Goal: Information Seeking & Learning: Learn about a topic

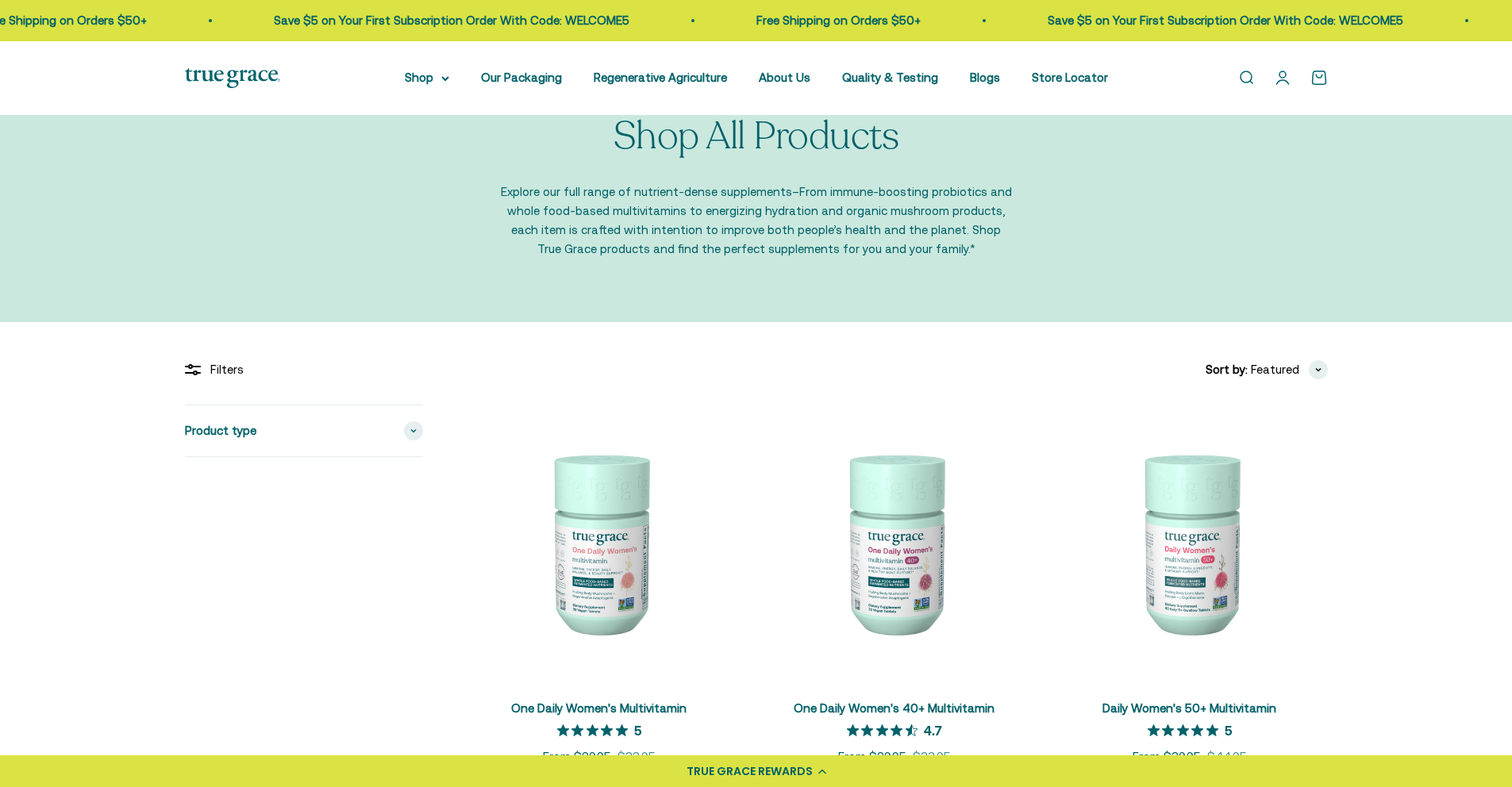
scroll to position [350, 0]
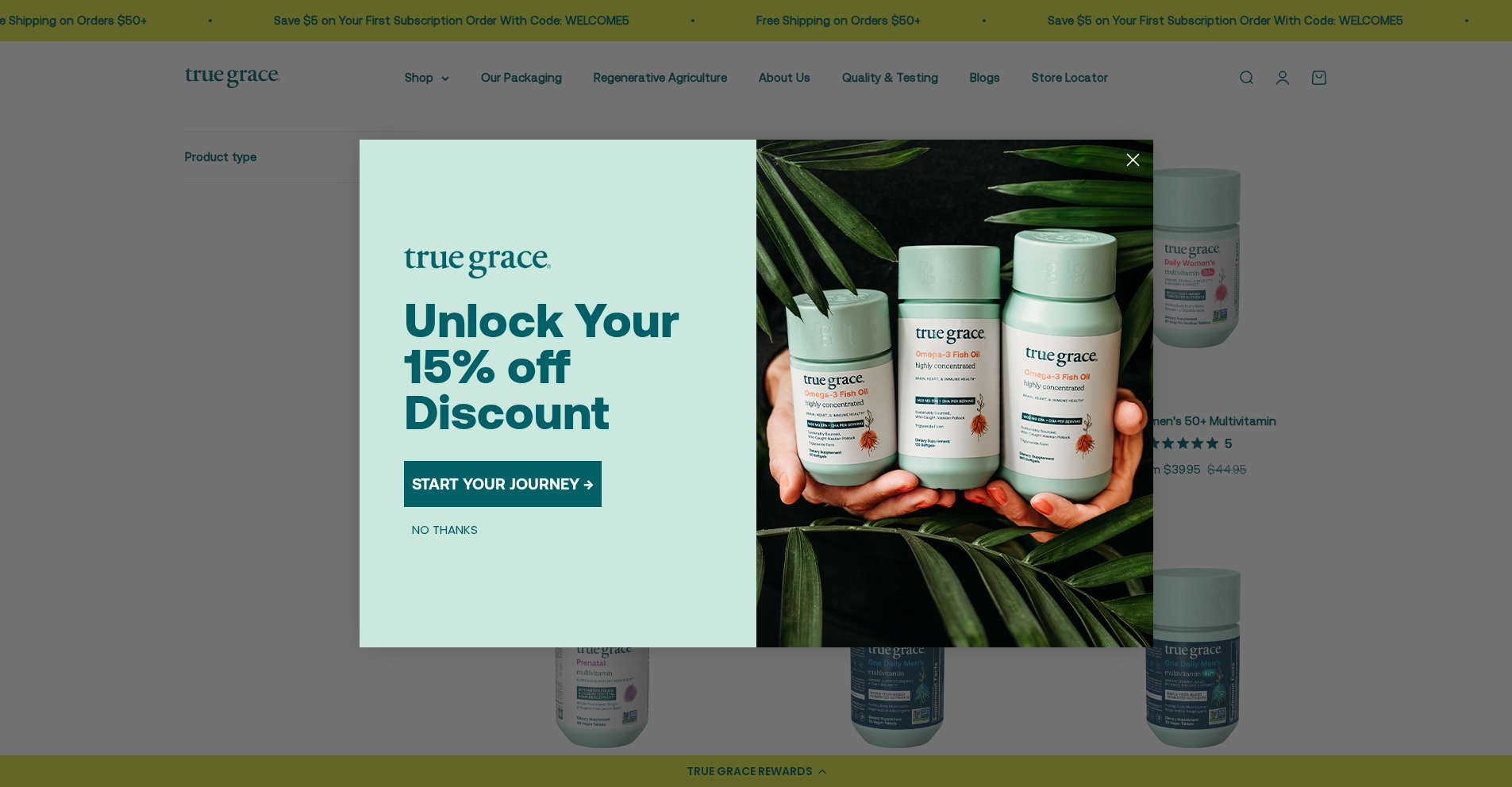
click at [1137, 158] on circle "Close dialog" at bounding box center [1131, 159] width 26 height 26
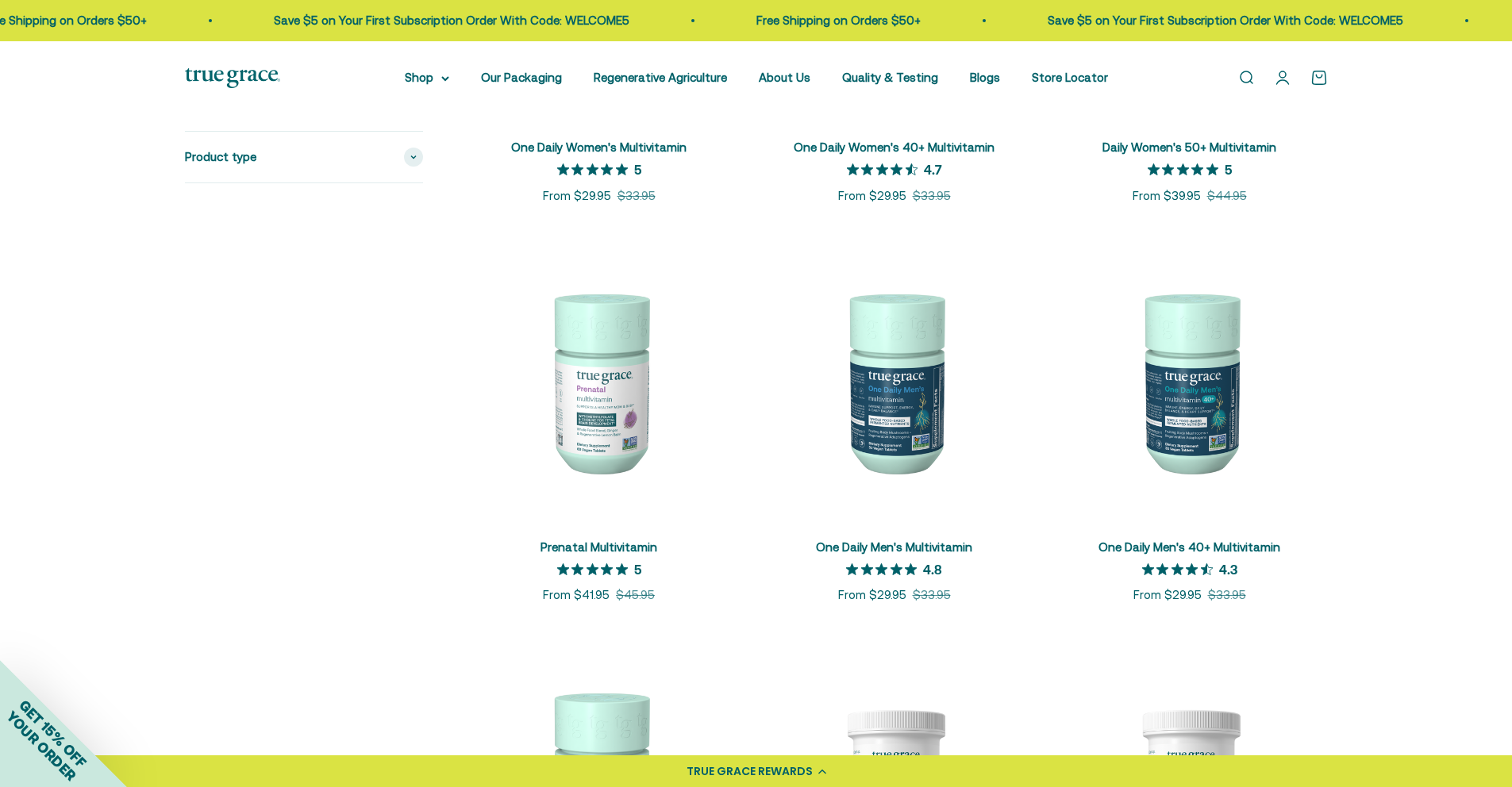
scroll to position [254, 0]
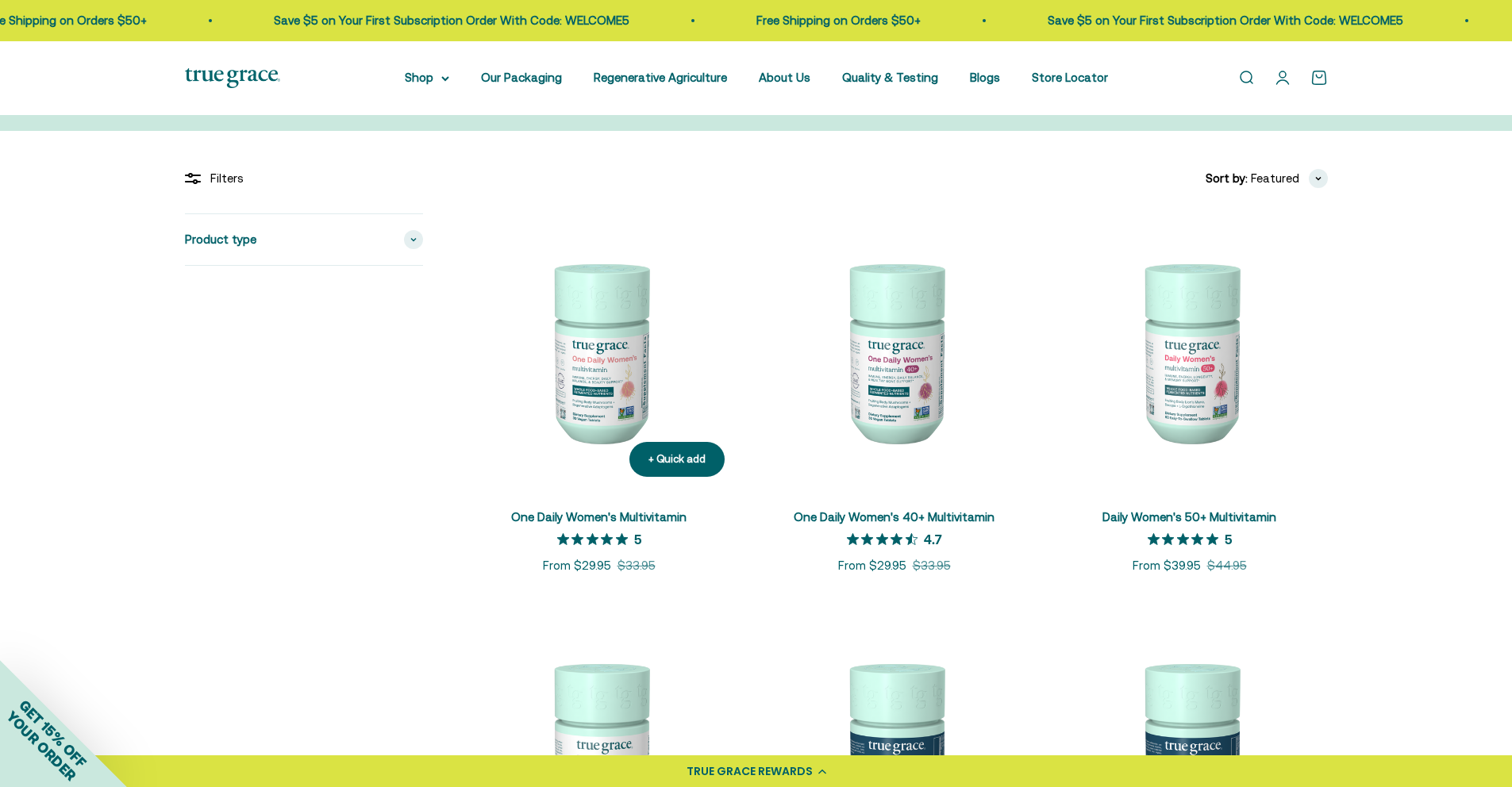
click at [561, 344] on img at bounding box center [598, 351] width 276 height 276
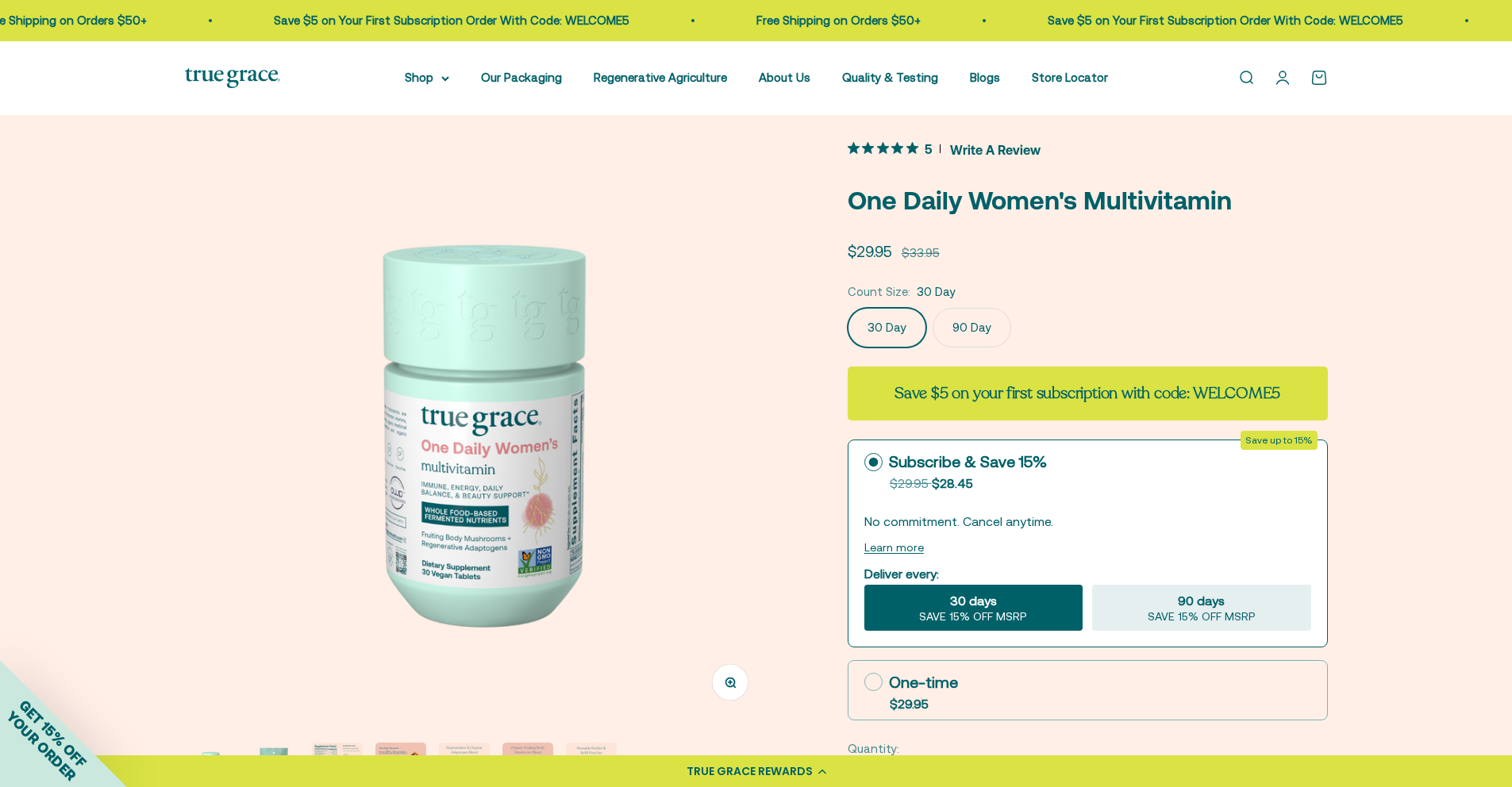
scroll to position [107, 0]
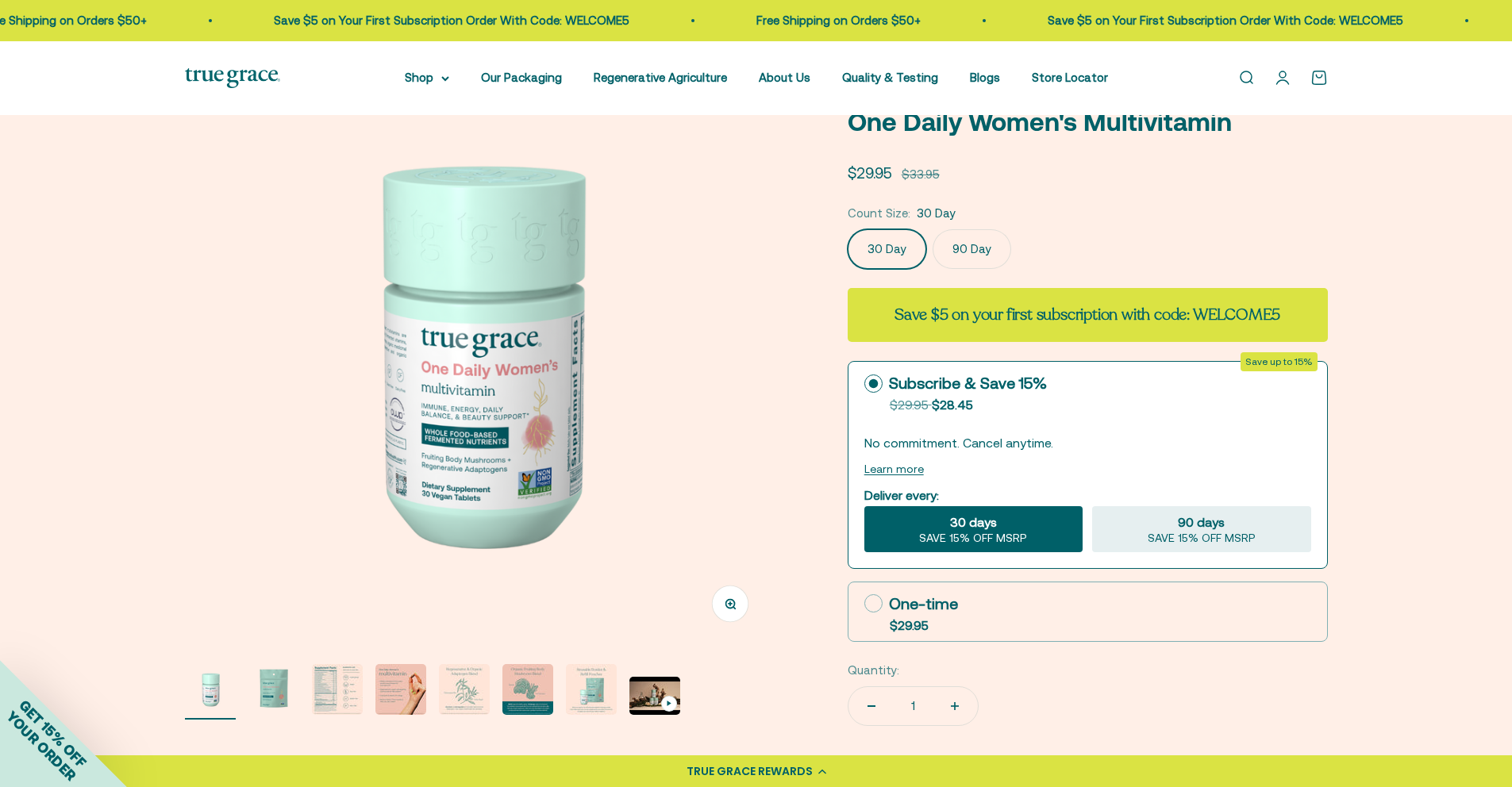
click at [280, 684] on img "Go to item 2" at bounding box center [273, 689] width 51 height 51
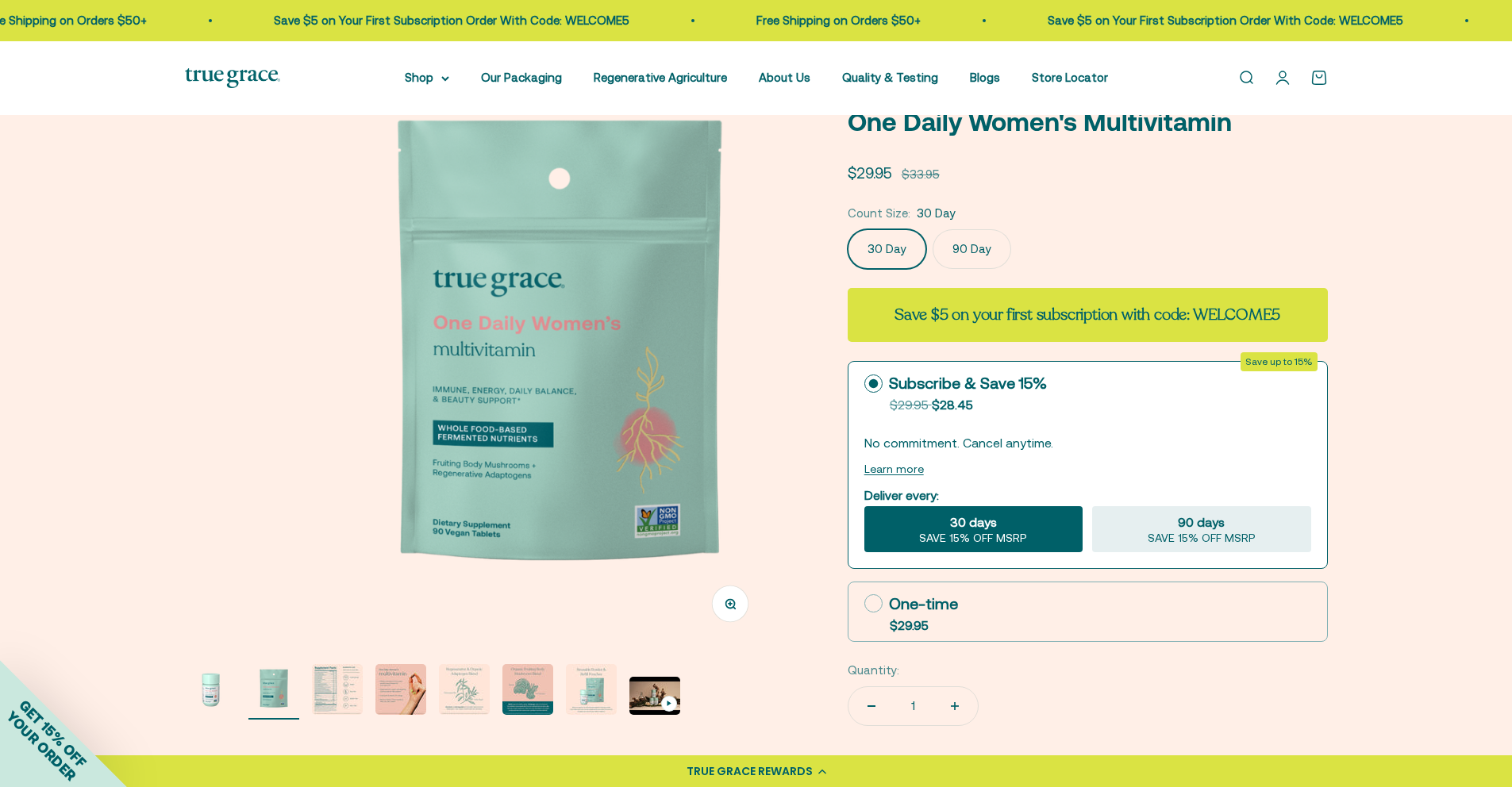
scroll to position [0, 606]
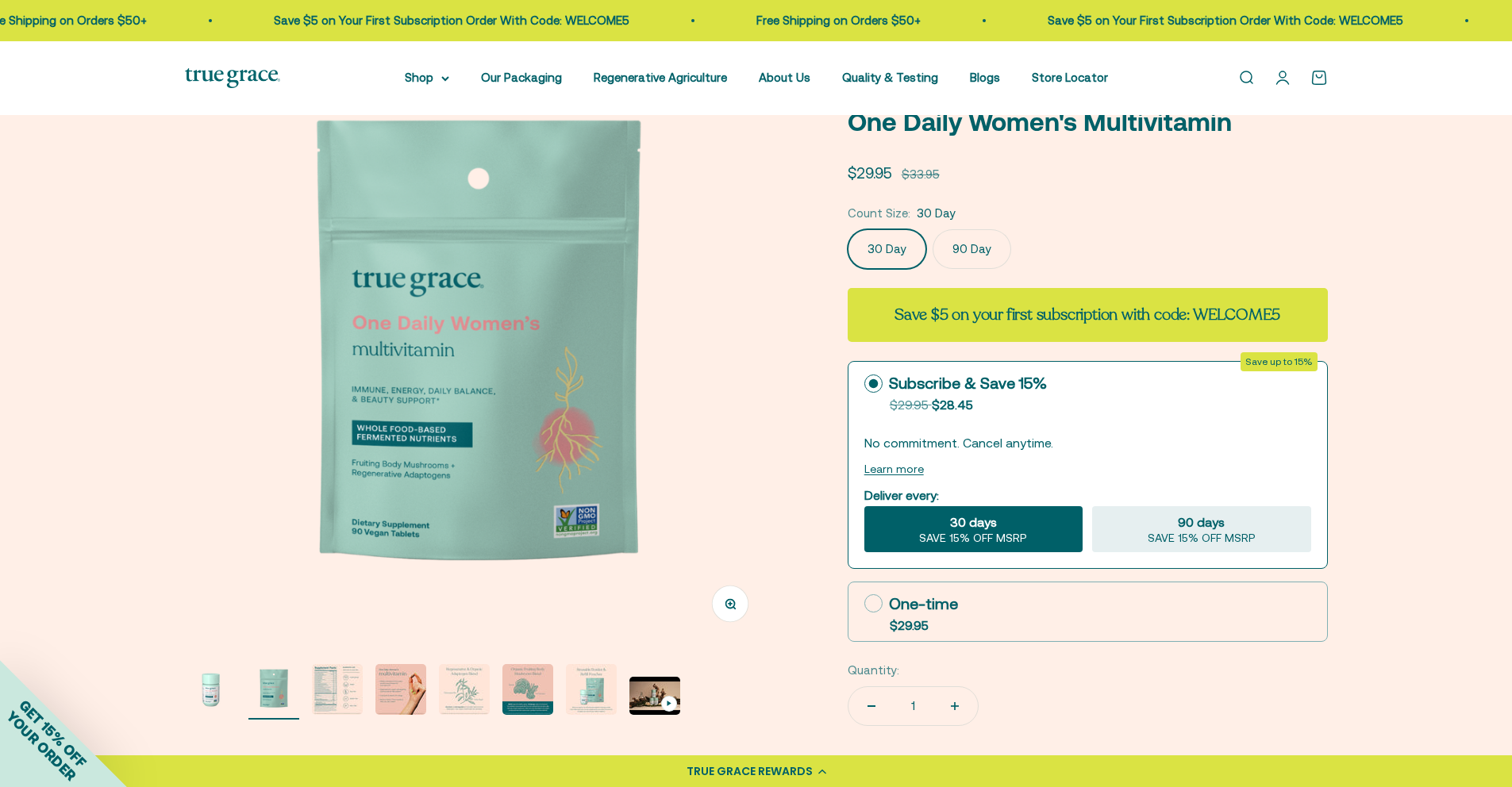
click at [355, 690] on img "Go to item 3" at bounding box center [338, 689] width 51 height 51
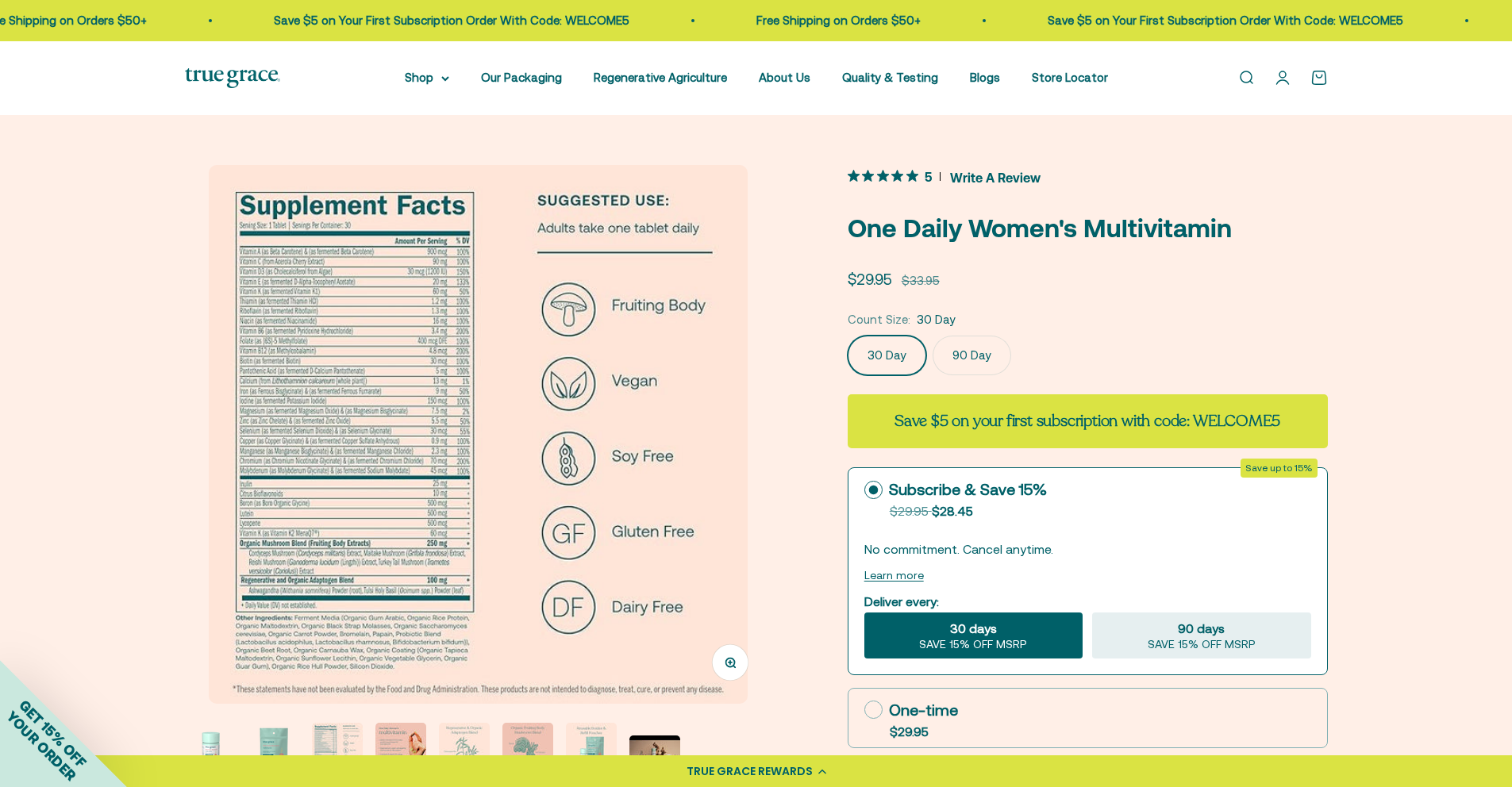
scroll to position [0, 0]
click at [533, 73] on link "Our Packaging" at bounding box center [521, 78] width 81 height 13
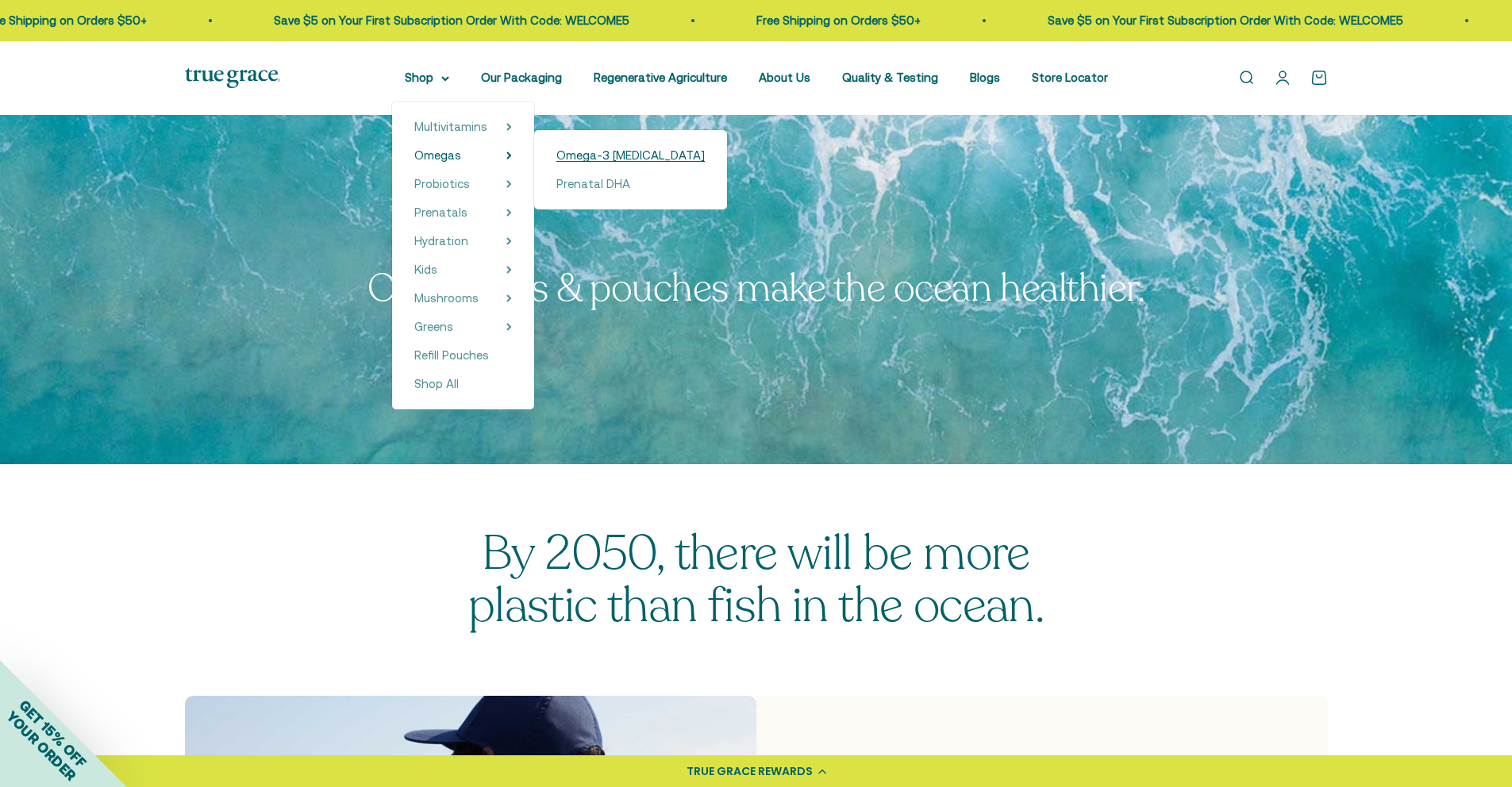
click at [623, 156] on span "Omega-3 [MEDICAL_DATA]" at bounding box center [630, 155] width 148 height 13
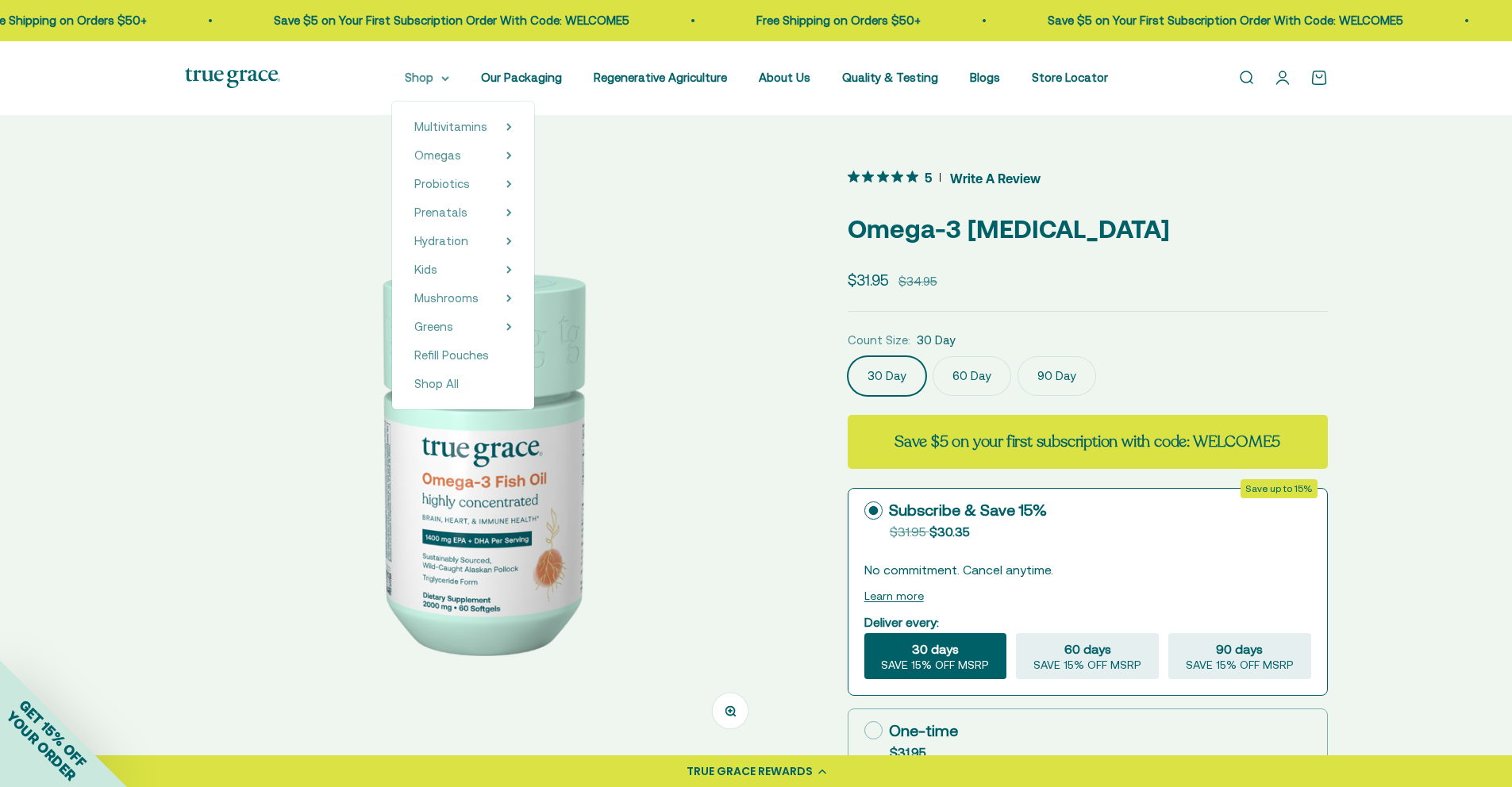
click at [449, 84] on summary "Shop" at bounding box center [427, 78] width 45 height 19
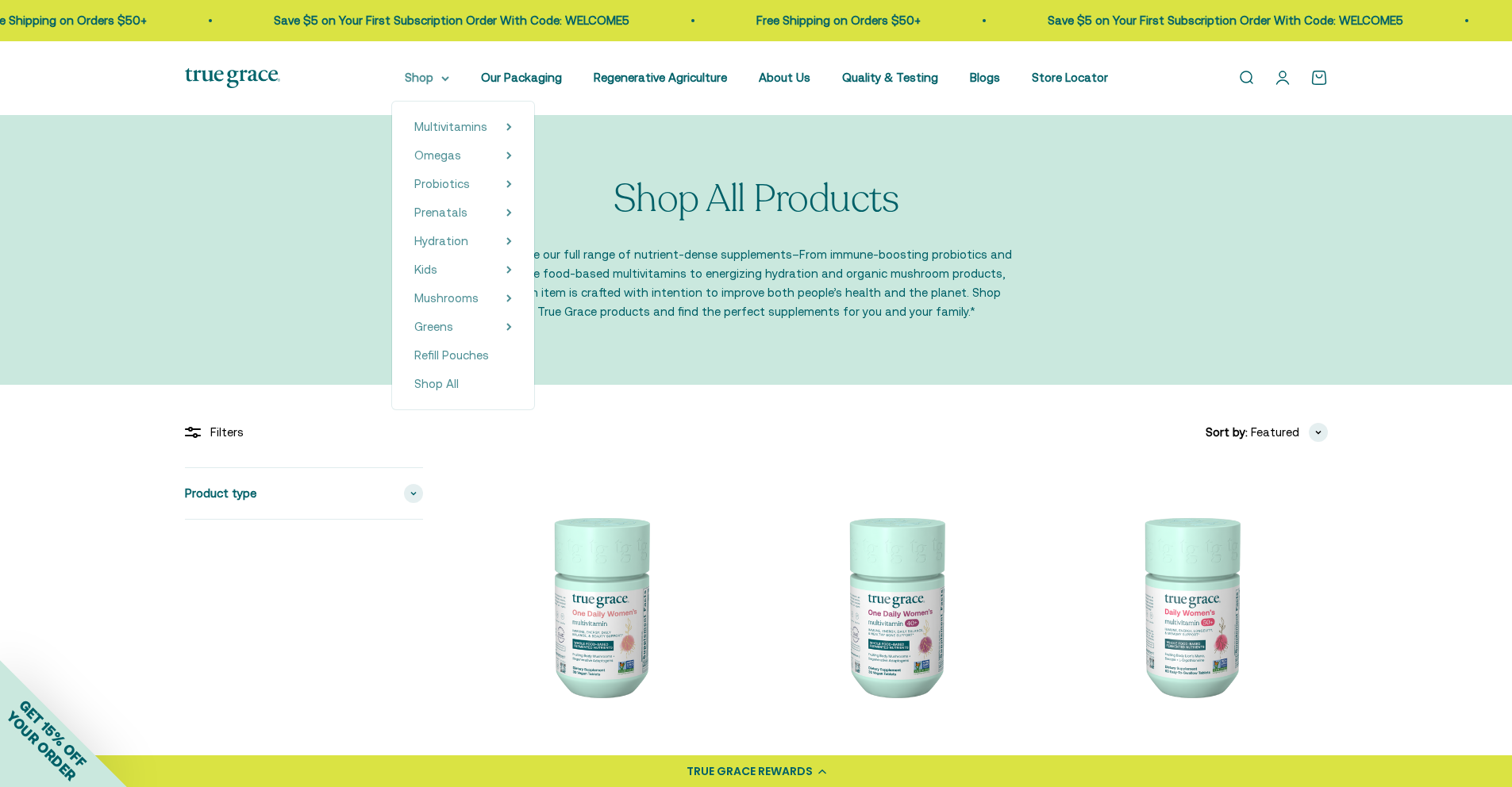
click at [449, 76] on icon at bounding box center [445, 78] width 8 height 6
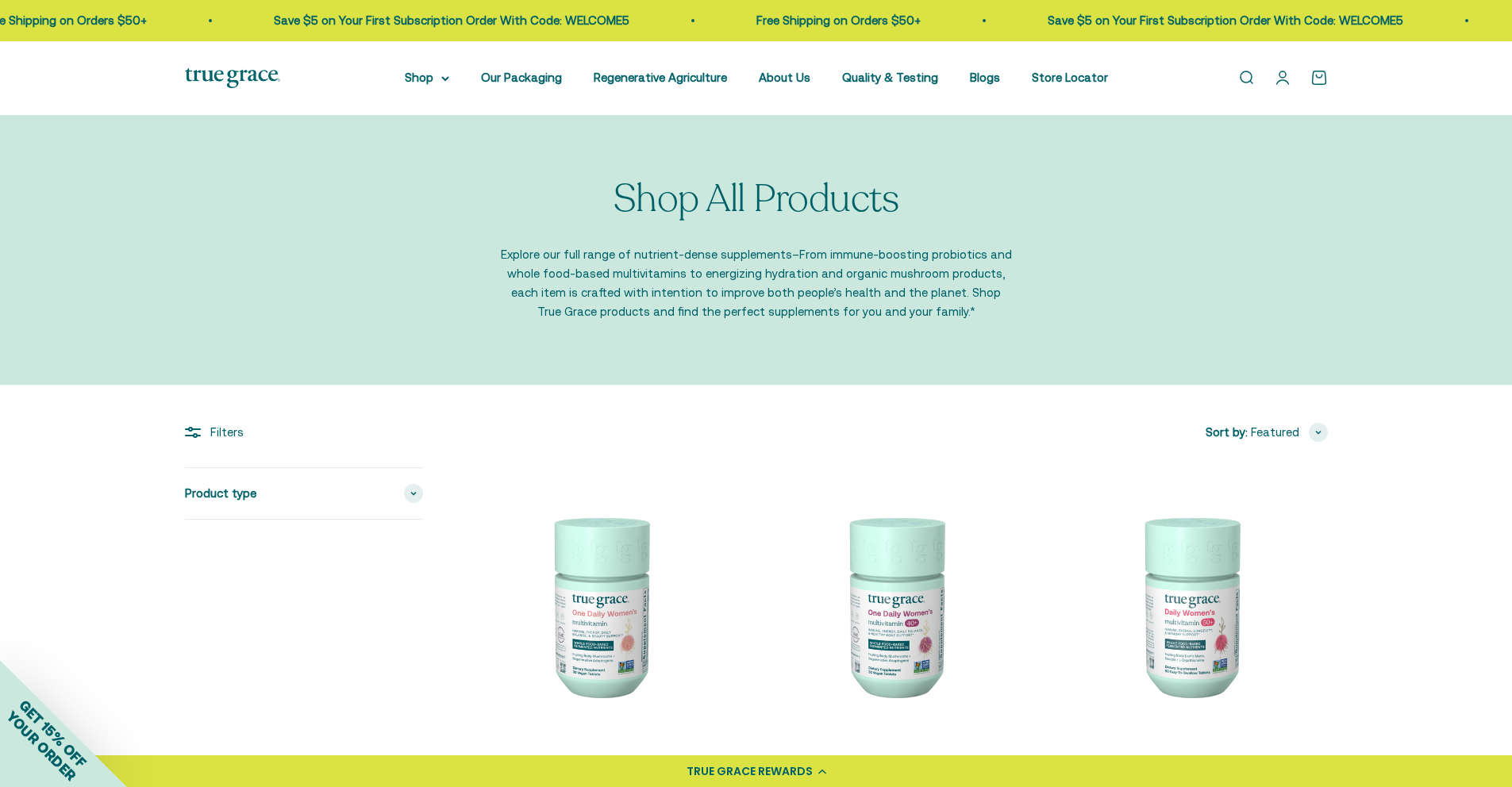
click at [449, 76] on icon at bounding box center [445, 78] width 8 height 6
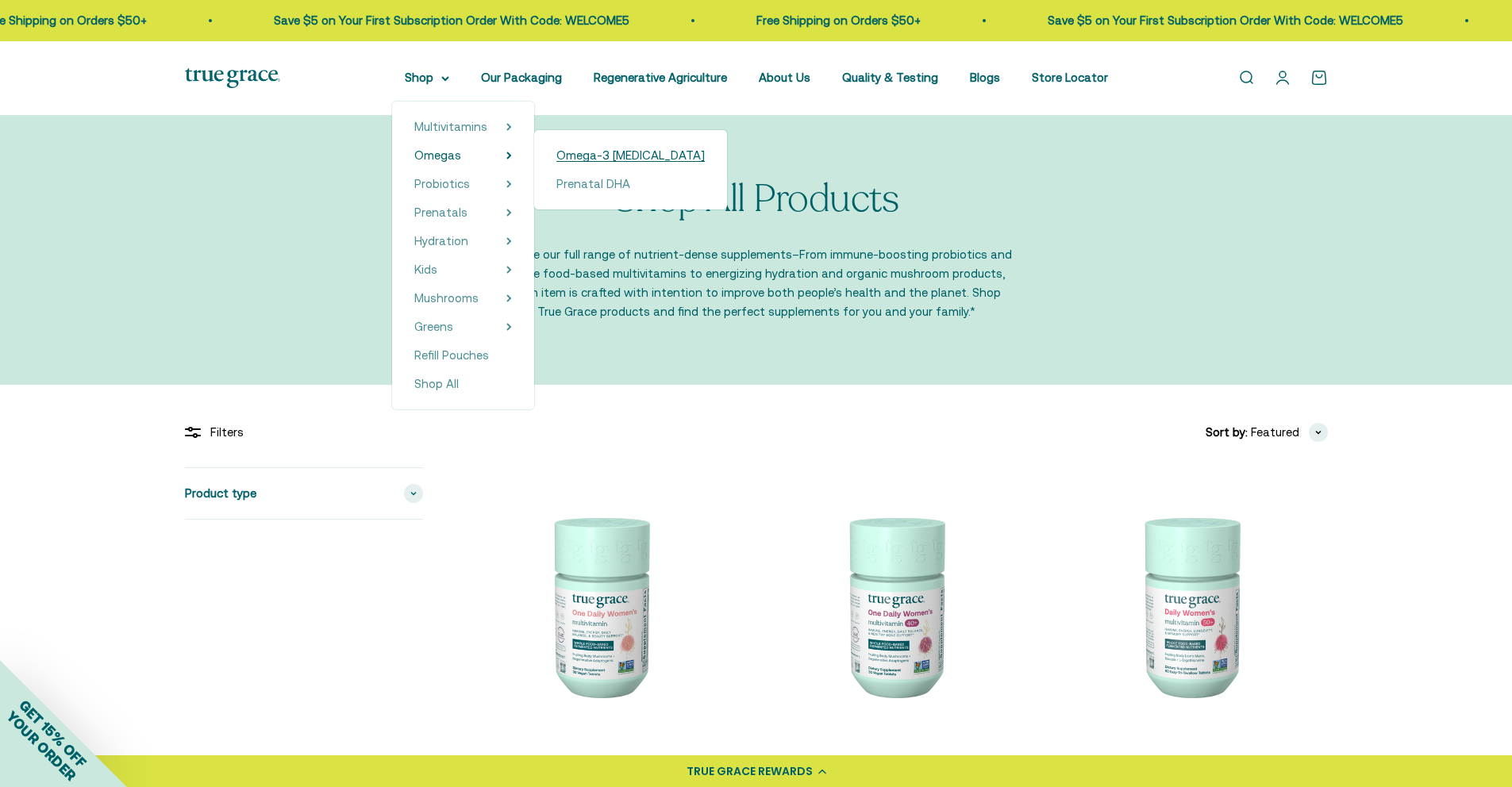
click at [574, 154] on span "Omega-3 [MEDICAL_DATA]" at bounding box center [630, 155] width 148 height 13
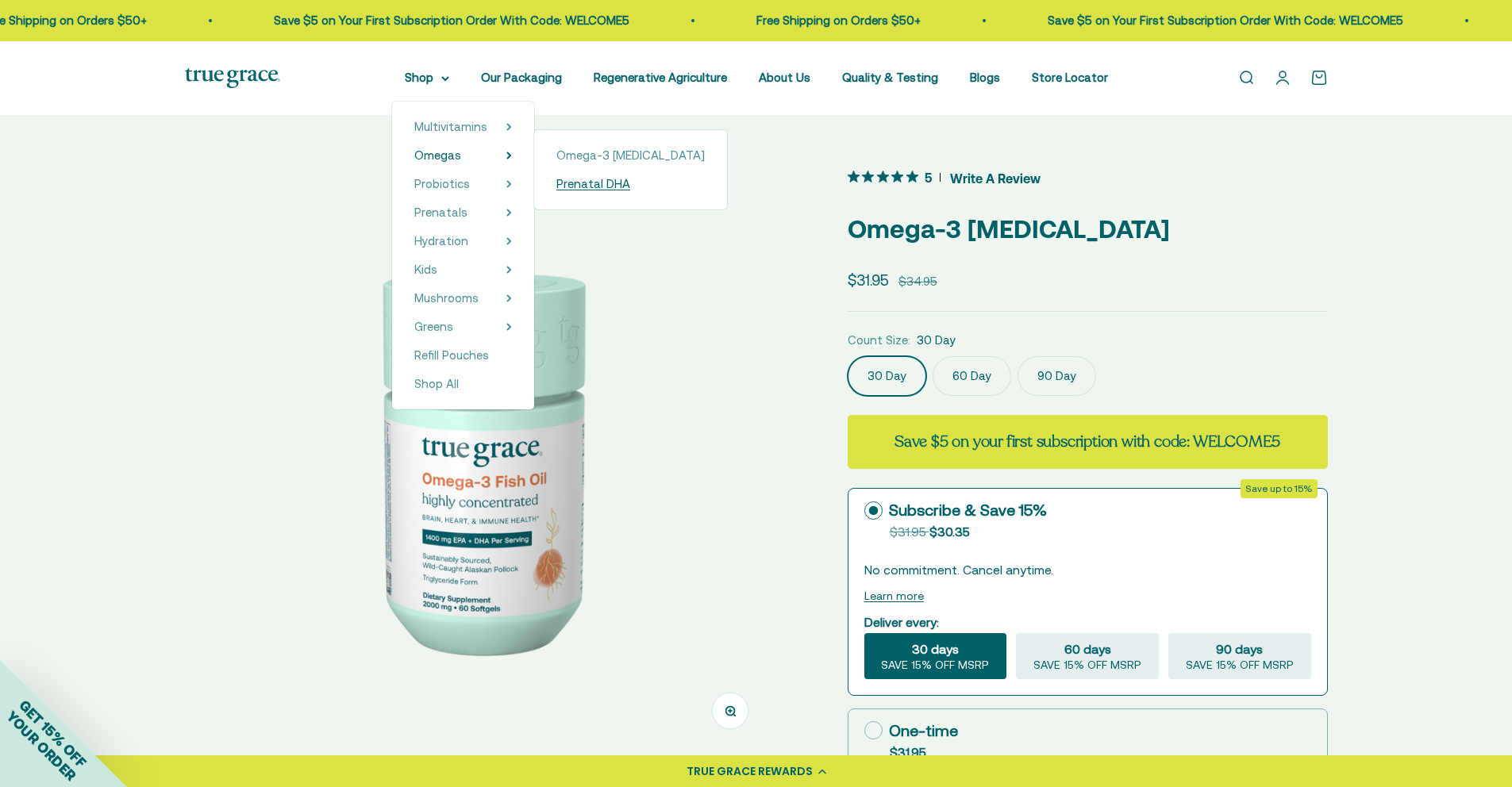
click at [579, 183] on span "Prenatal DHA" at bounding box center [592, 184] width 73 height 13
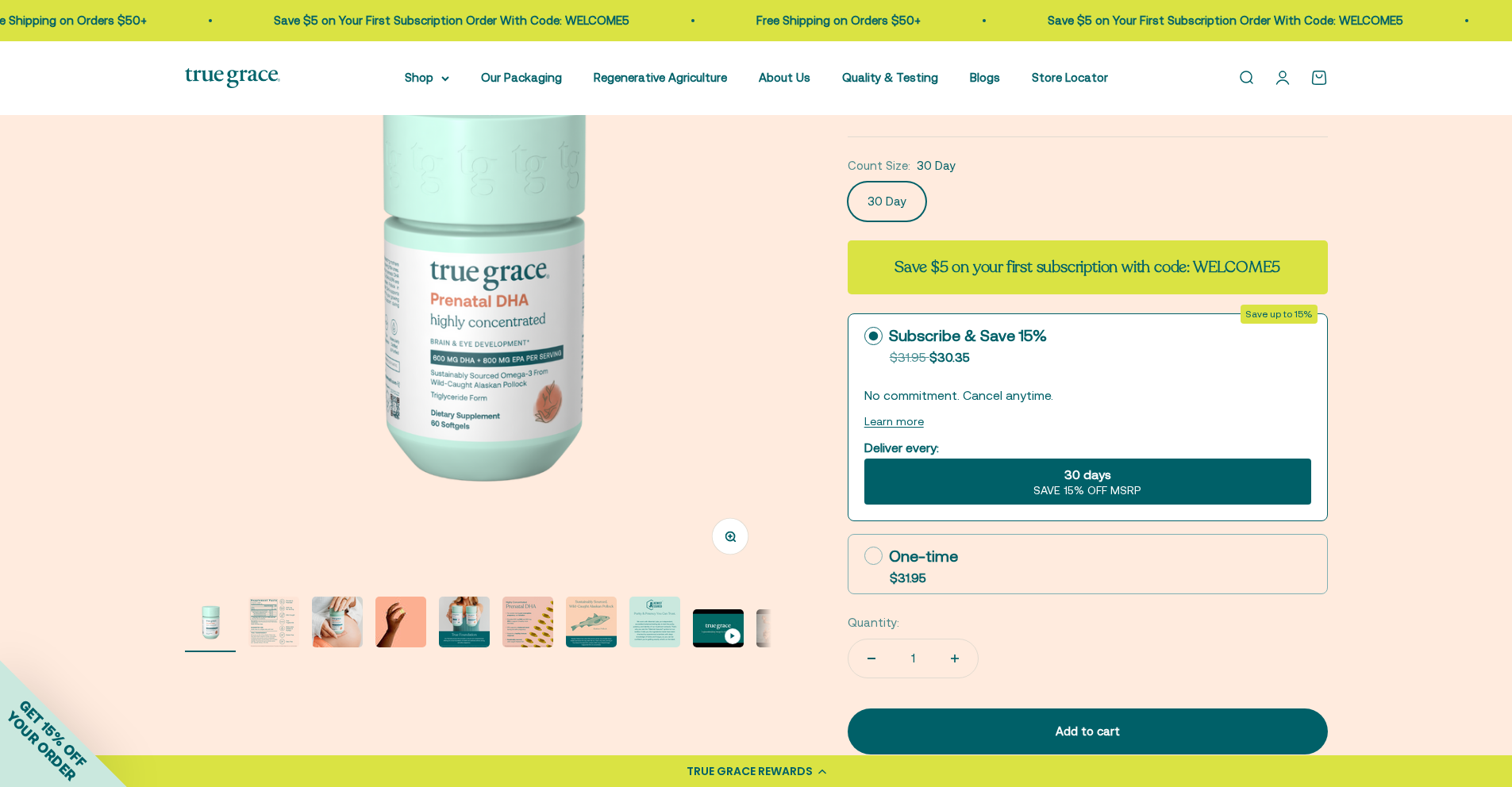
scroll to position [102, 0]
